Goal: Book appointment/travel/reservation

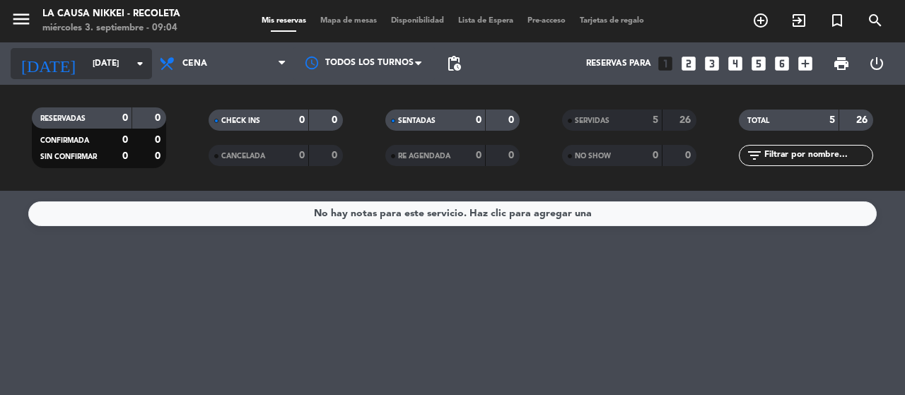
click at [105, 56] on input "[DATE]" at bounding box center [142, 64] width 112 height 24
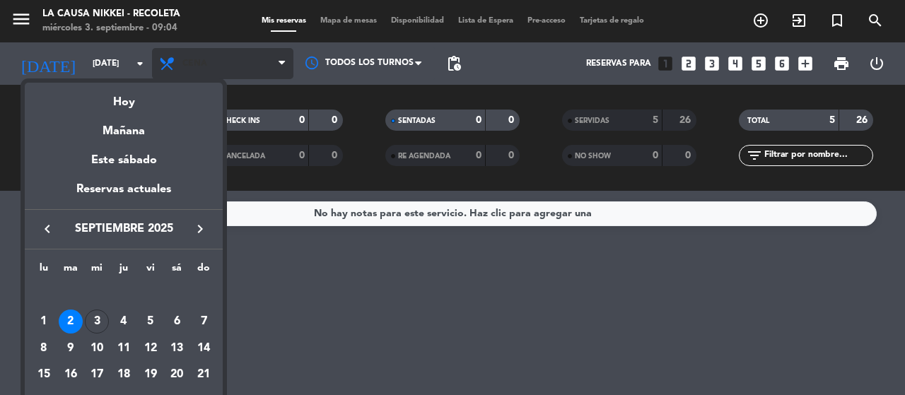
drag, startPoint x: 132, startPoint y: 101, endPoint x: 210, endPoint y: 72, distance: 83.0
click at [139, 96] on div "Hoy" at bounding box center [124, 97] width 198 height 29
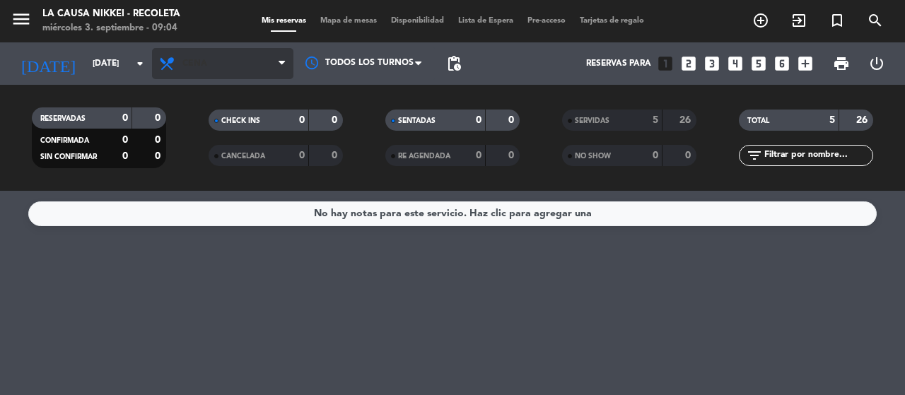
type input "[DATE]"
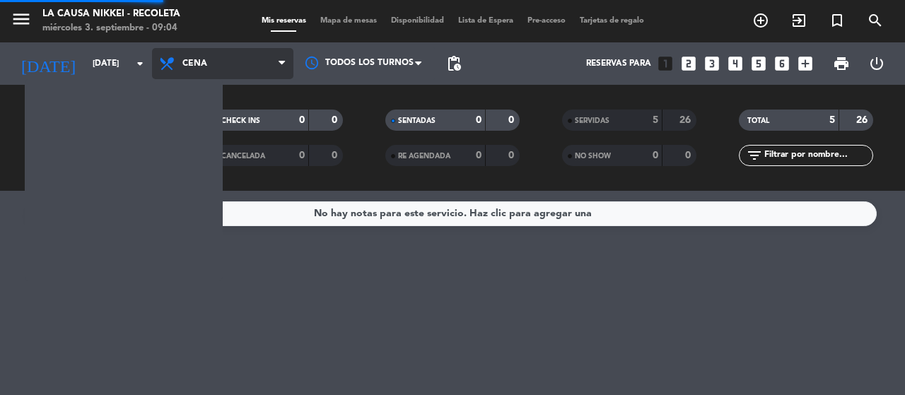
drag, startPoint x: 226, startPoint y: 66, endPoint x: 226, endPoint y: 76, distance: 9.2
click at [226, 68] on span "Cena" at bounding box center [222, 63] width 141 height 31
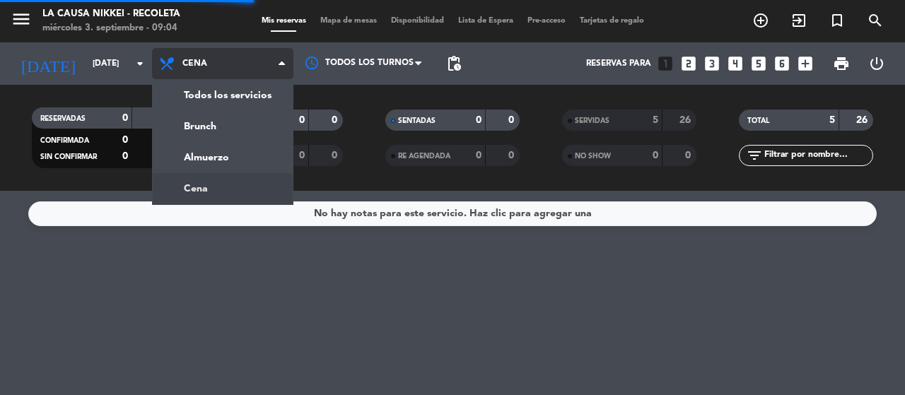
click at [199, 176] on div "menu La Causa Nikkei - Recoleta [DATE] 3. septiembre - 09:04 Mis reservas Mapa …" at bounding box center [452, 95] width 905 height 191
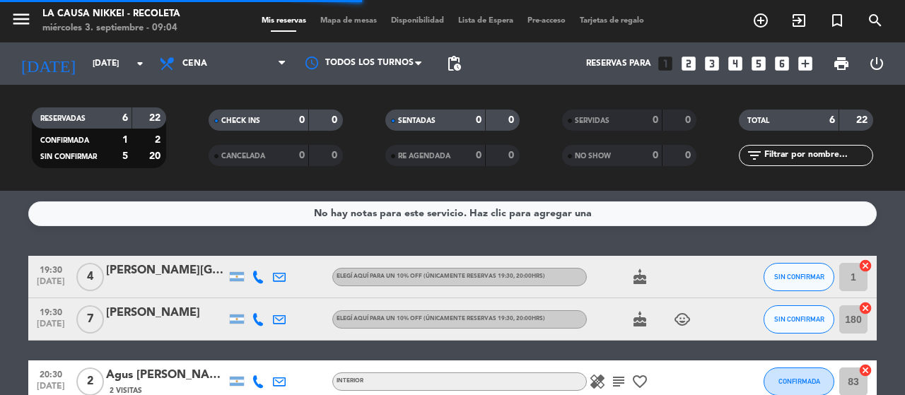
drag, startPoint x: 209, startPoint y: 65, endPoint x: 195, endPoint y: 105, distance: 42.0
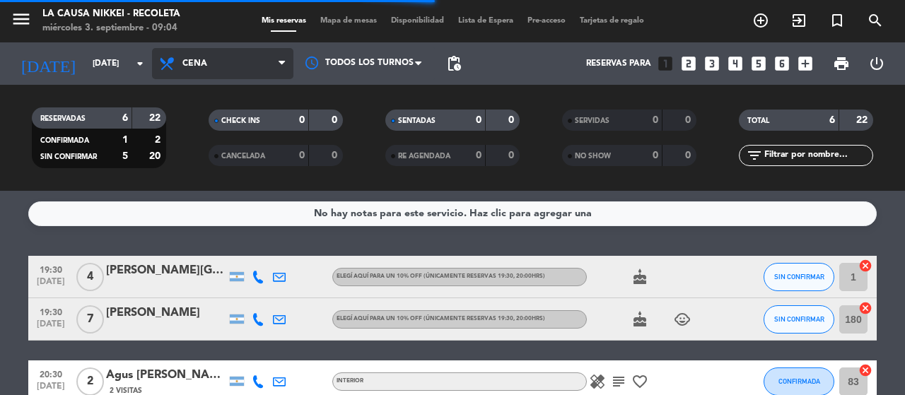
click at [206, 69] on span "Cena" at bounding box center [222, 63] width 141 height 31
click at [194, 149] on div "menu La Causa Nikkei - Recoleta [DATE] 3. septiembre - 09:04 Mis reservas Mapa …" at bounding box center [452, 95] width 905 height 191
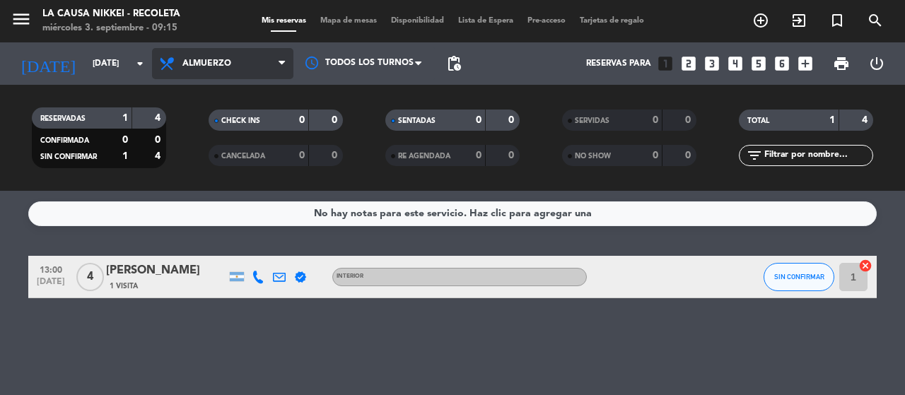
click at [207, 61] on span "Almuerzo" at bounding box center [206, 64] width 49 height 10
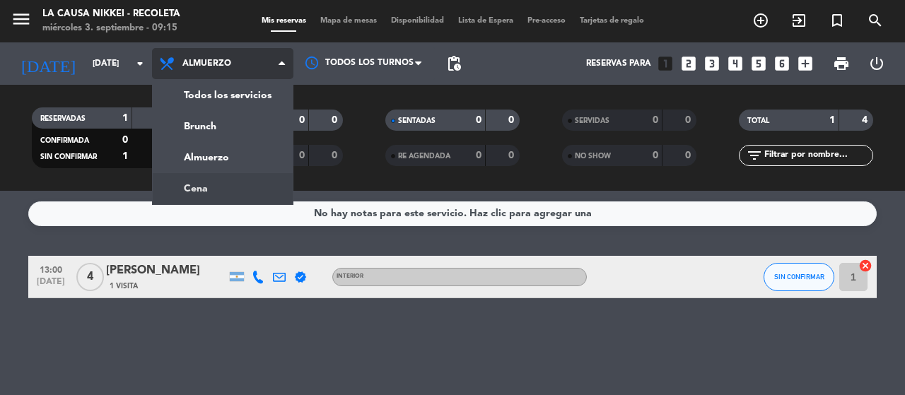
click at [200, 180] on div "menu La Causa Nikkei - Recoleta [DATE] 3. septiembre - 09:15 Mis reservas Mapa …" at bounding box center [452, 95] width 905 height 191
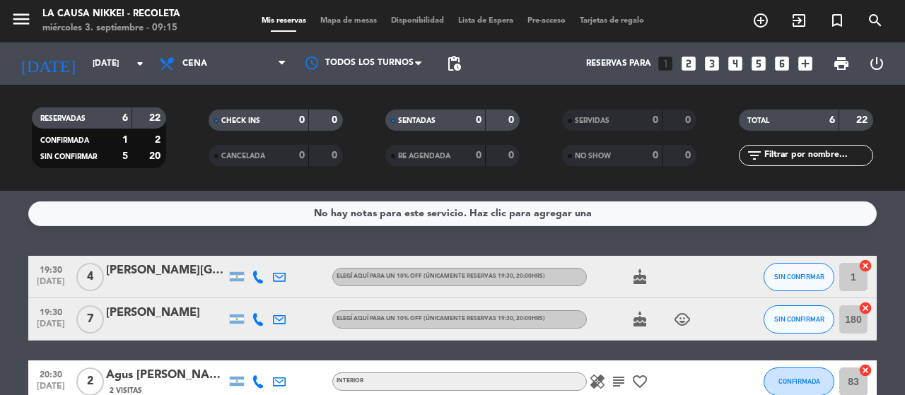
scroll to position [141, 0]
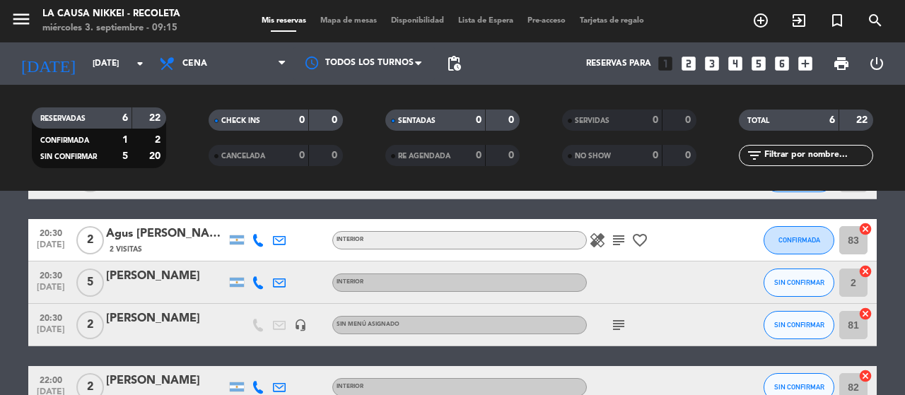
click at [605, 240] on icon "healing" at bounding box center [597, 240] width 17 height 17
click at [614, 240] on icon "subject" at bounding box center [618, 240] width 17 height 17
click at [624, 330] on icon "subject" at bounding box center [618, 325] width 17 height 17
click at [624, 322] on icon "subject" at bounding box center [618, 325] width 17 height 17
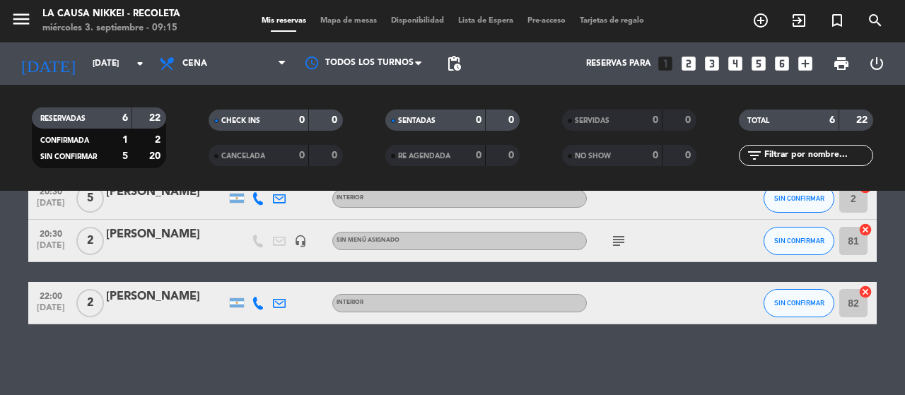
scroll to position [0, 0]
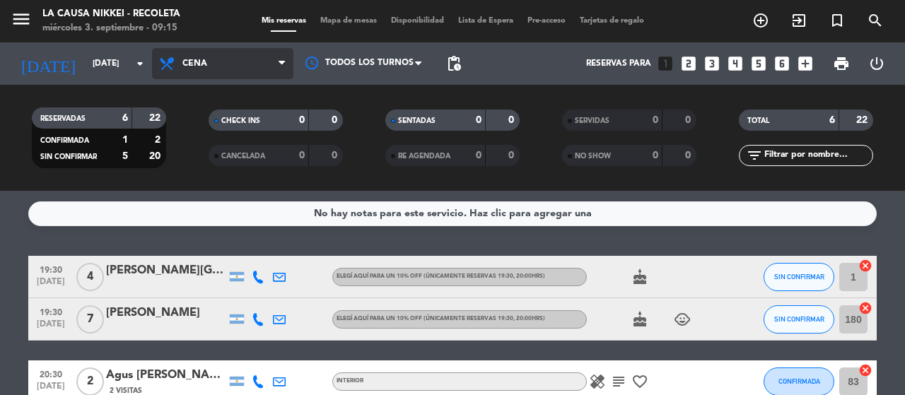
click at [229, 56] on span "Cena" at bounding box center [222, 63] width 141 height 31
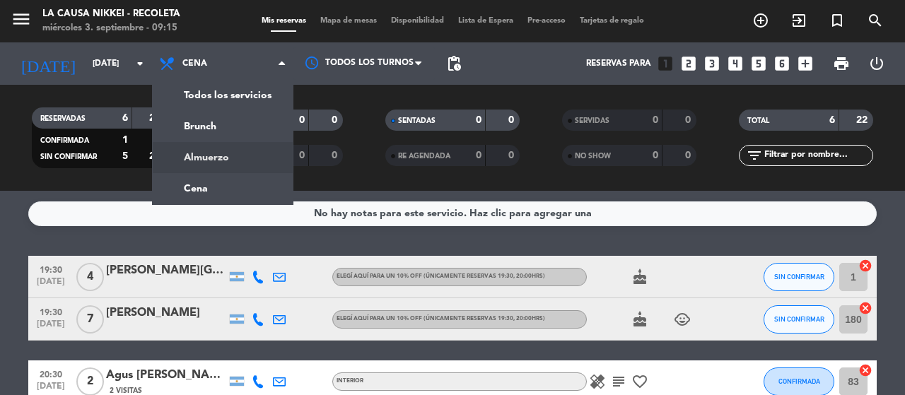
drag, startPoint x: 201, startPoint y: 165, endPoint x: 228, endPoint y: 103, distance: 68.1
click at [202, 163] on div "menu La Causa Nikkei - Recoleta [DATE] 3. septiembre - 09:15 Mis reservas Mapa …" at bounding box center [452, 95] width 905 height 191
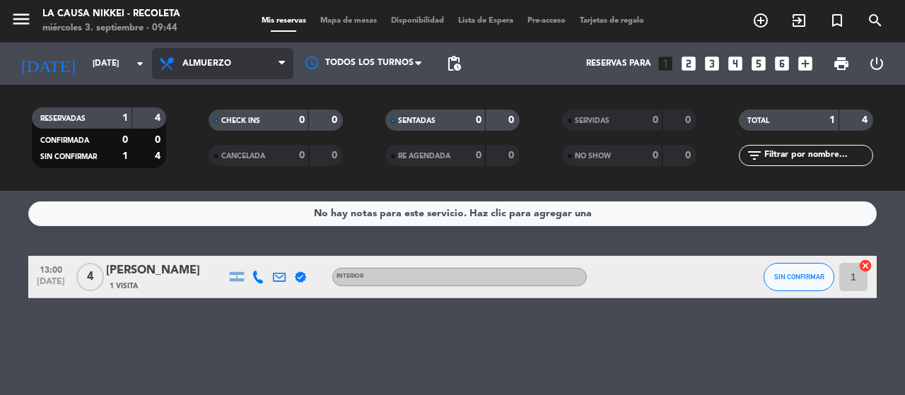
click at [236, 71] on span "Almuerzo" at bounding box center [222, 63] width 141 height 31
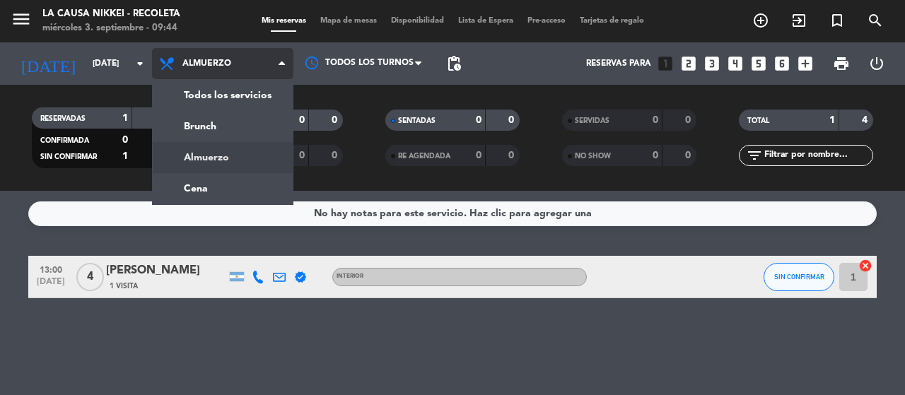
click at [236, 71] on span "Almuerzo" at bounding box center [222, 63] width 141 height 31
